Goal: Information Seeking & Learning: Check status

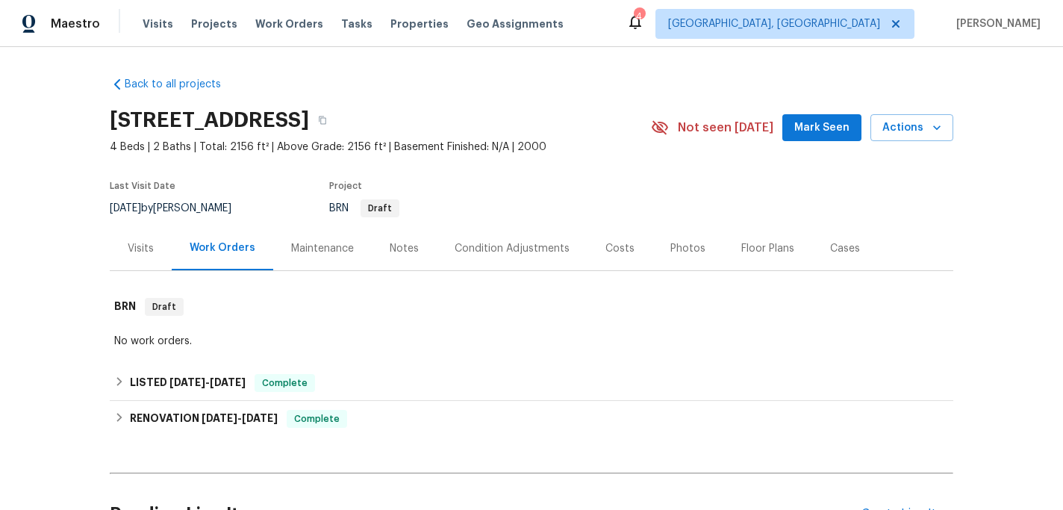
click at [136, 250] on div "Visits" at bounding box center [141, 248] width 26 height 15
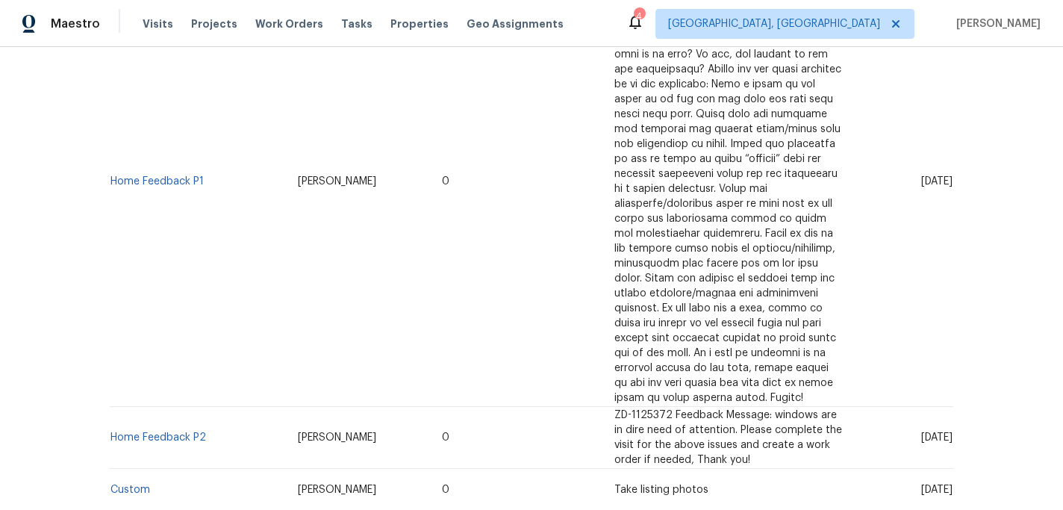
scroll to position [464, 0]
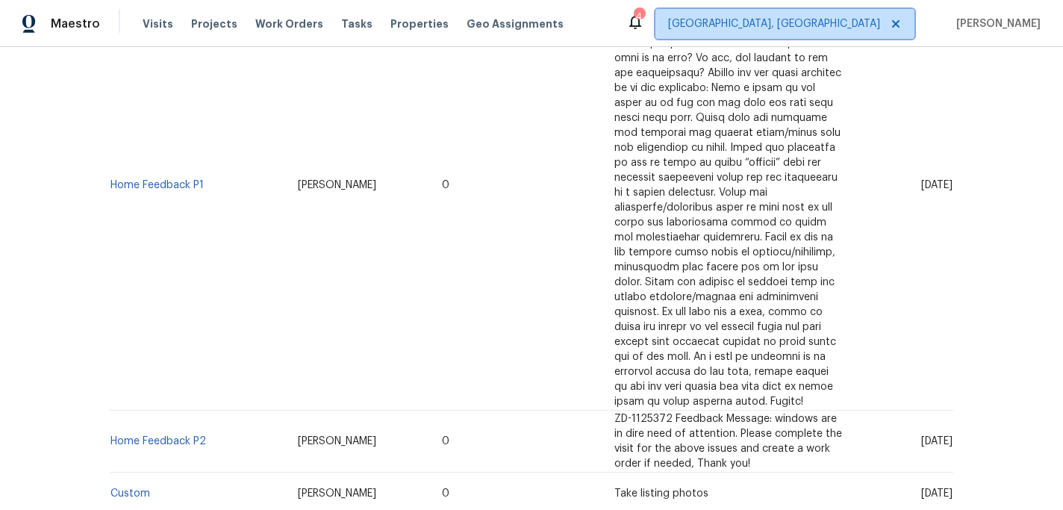
click at [902, 23] on icon at bounding box center [896, 24] width 12 height 12
click at [893, 31] on span "Alabama Other" at bounding box center [846, 24] width 135 height 30
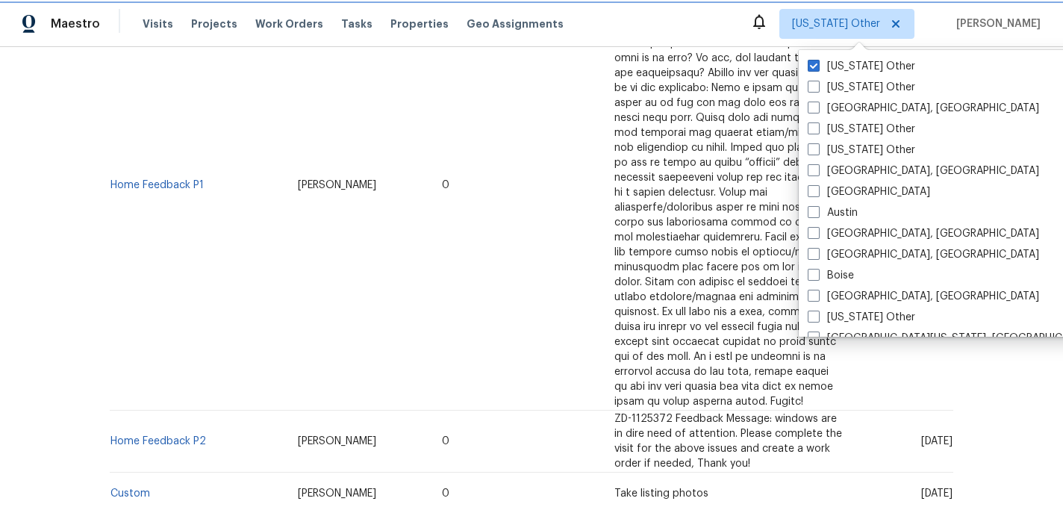
click at [899, 24] on icon at bounding box center [895, 23] width 7 height 7
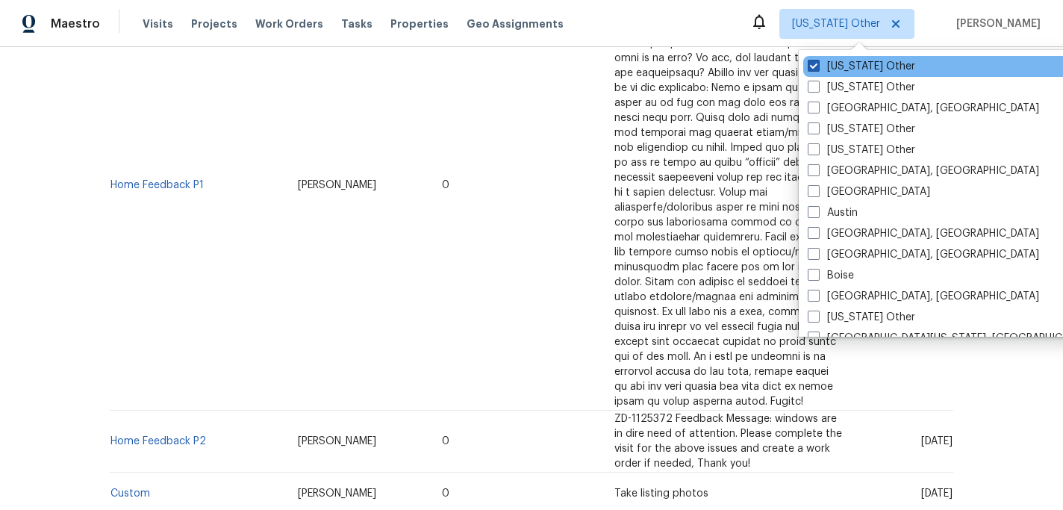
click at [819, 70] on span at bounding box center [814, 66] width 12 height 12
click at [817, 69] on input "Alabama Other" at bounding box center [813, 64] width 10 height 10
click at [815, 68] on span at bounding box center [814, 66] width 12 height 12
click at [815, 68] on input "Alabama Other" at bounding box center [813, 64] width 10 height 10
checkbox input "true"
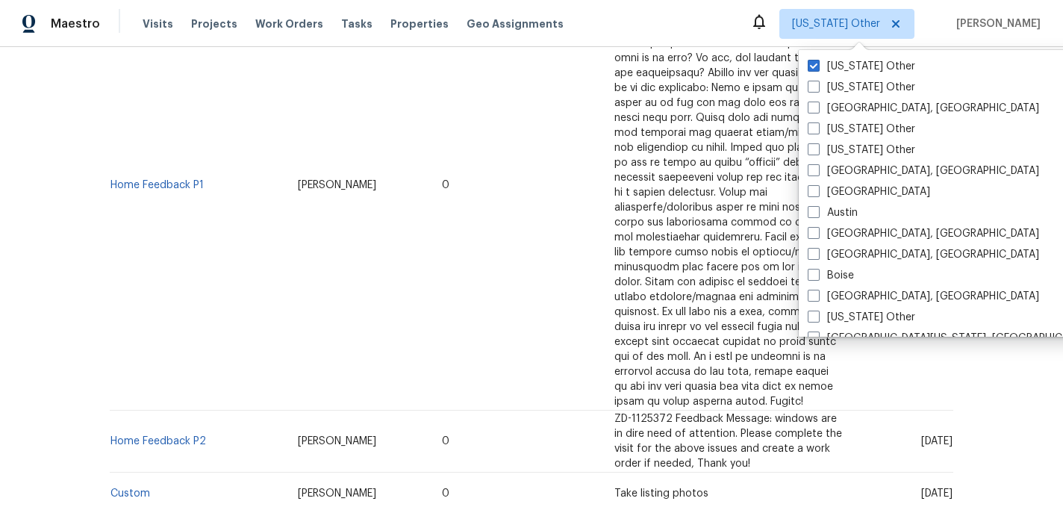
click at [485, 205] on td "0" at bounding box center [516, 185] width 172 height 450
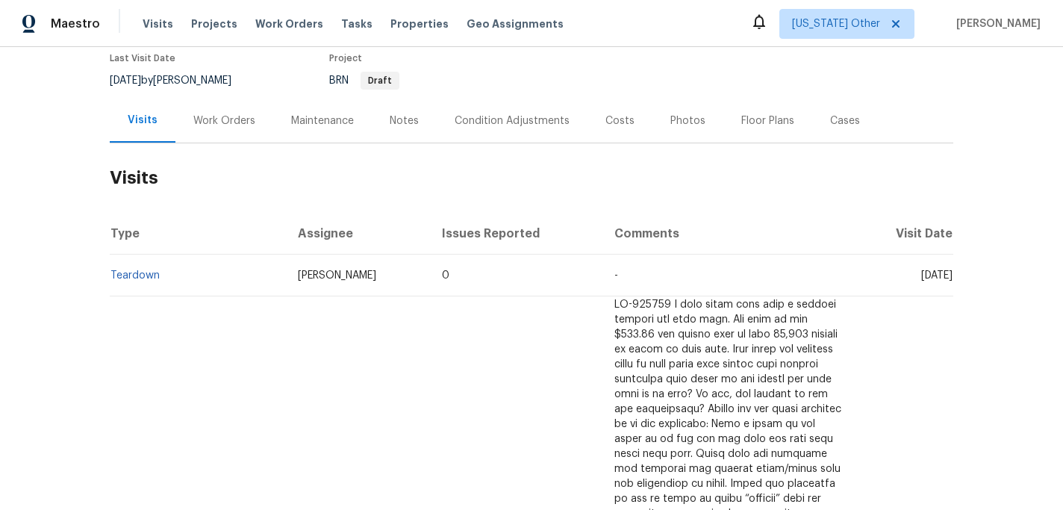
scroll to position [127, 0]
click at [391, 125] on div "Notes" at bounding box center [404, 121] width 29 height 15
